Goal: Transaction & Acquisition: Purchase product/service

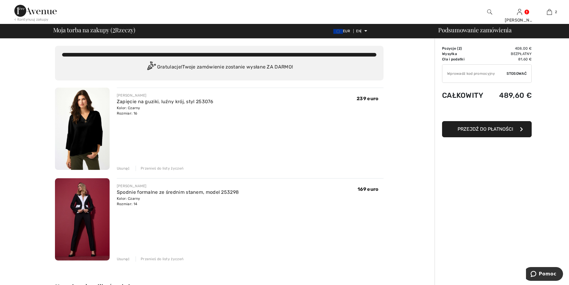
click at [90, 230] on img at bounding box center [82, 219] width 55 height 82
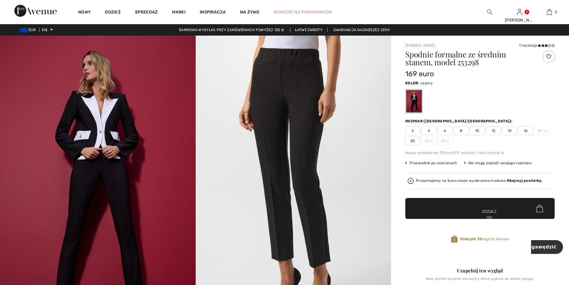
click at [125, 185] on img at bounding box center [98, 182] width 196 height 293
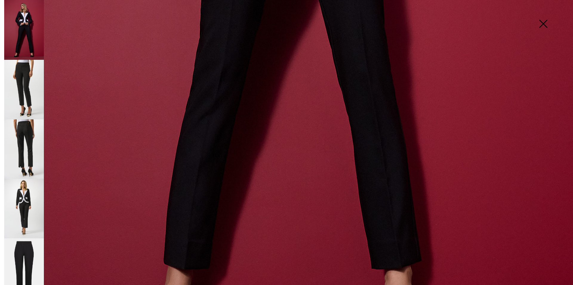
scroll to position [567, 0]
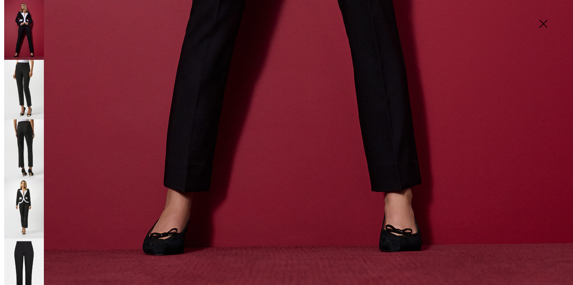
click at [25, 242] on img at bounding box center [24, 268] width 40 height 60
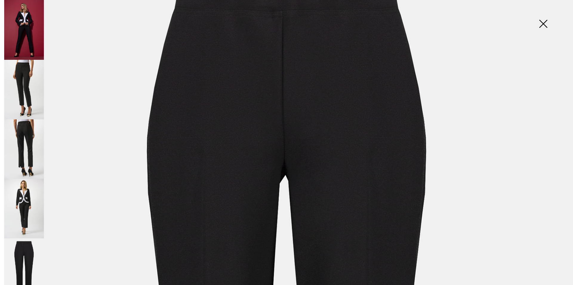
scroll to position [0, 0]
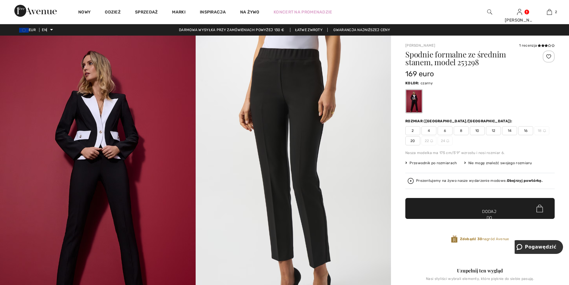
click at [297, 70] on img at bounding box center [294, 182] width 196 height 293
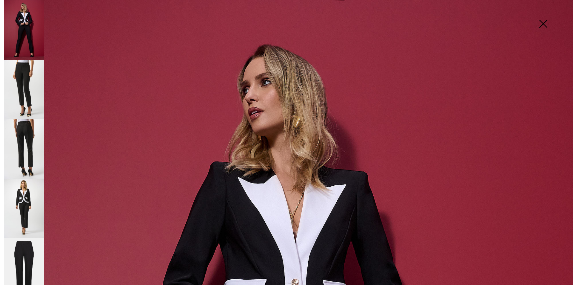
click at [22, 124] on img at bounding box center [24, 148] width 40 height 59
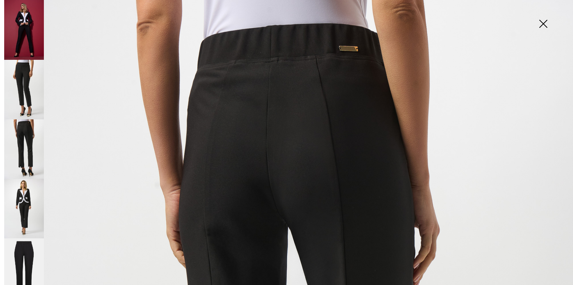
click at [29, 80] on img at bounding box center [24, 89] width 40 height 59
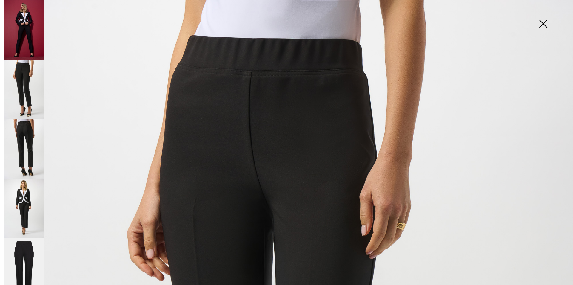
click at [545, 22] on img at bounding box center [543, 24] width 30 height 31
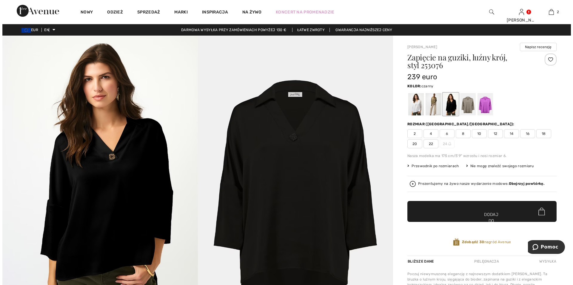
scroll to position [60, 0]
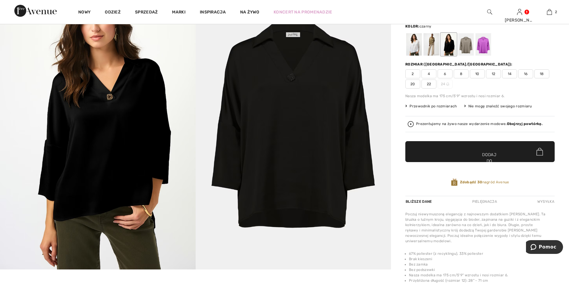
click at [322, 252] on img at bounding box center [294, 122] width 196 height 293
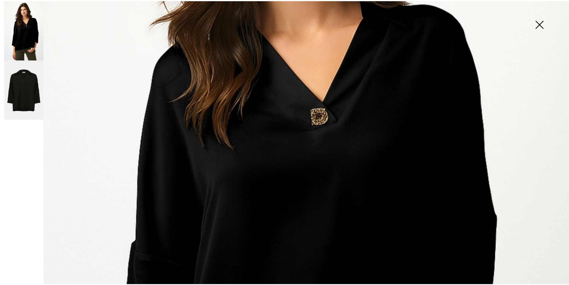
scroll to position [179, 0]
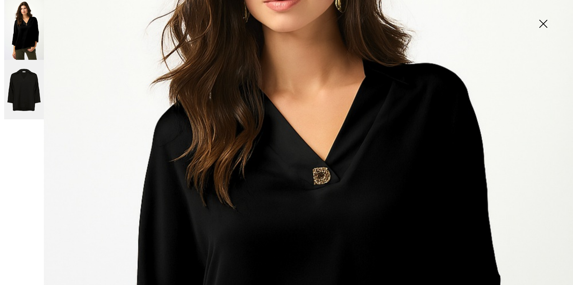
click at [543, 19] on img at bounding box center [543, 24] width 30 height 31
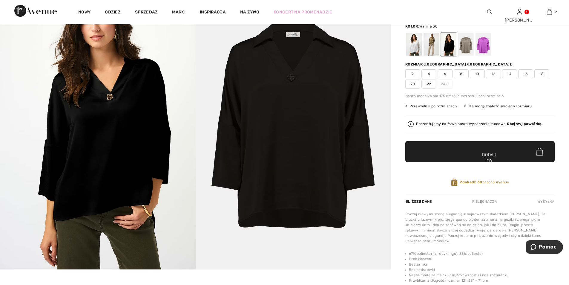
click at [420, 49] on div at bounding box center [414, 44] width 16 height 22
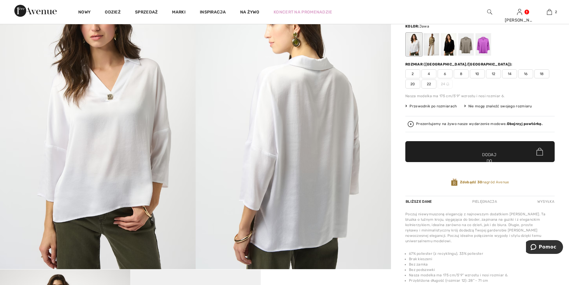
click at [437, 45] on div at bounding box center [431, 44] width 16 height 22
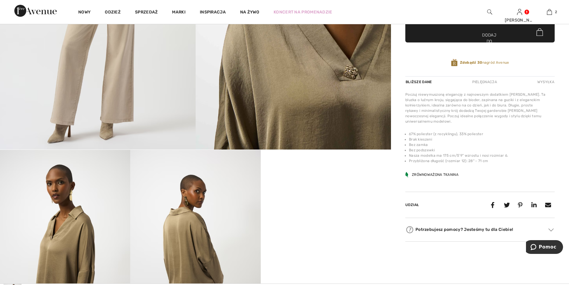
scroll to position [269, 0]
